Goal: Navigation & Orientation: Find specific page/section

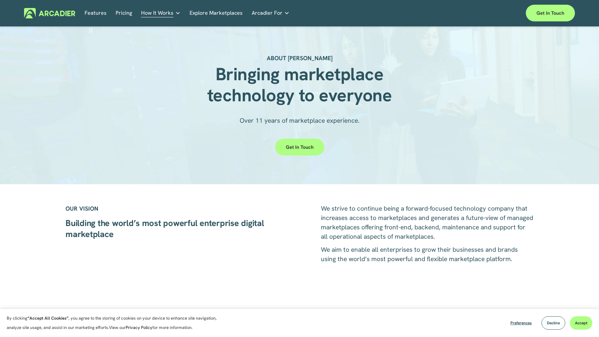
click at [47, 11] on img at bounding box center [49, 13] width 51 height 10
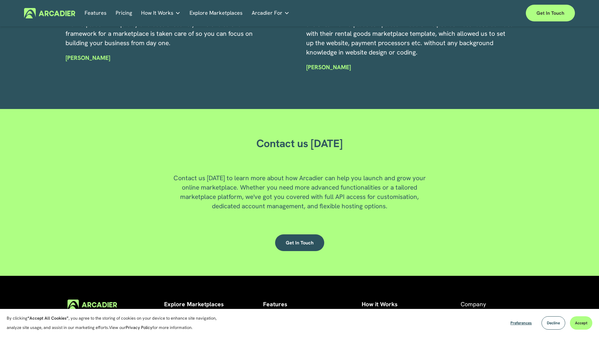
scroll to position [1761, 0]
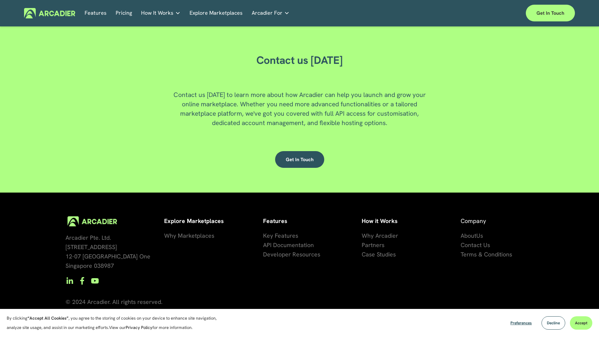
click at [378, 244] on span "artners" at bounding box center [374, 245] width 19 height 8
